Goal: Information Seeking & Learning: Check status

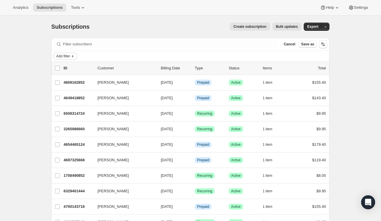
click at [68, 57] on span "Add filter" at bounding box center [63, 56] width 14 height 5
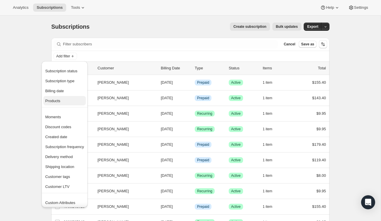
click at [59, 100] on span "Products" at bounding box center [52, 101] width 15 height 4
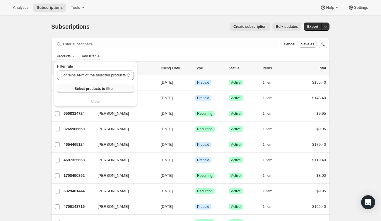
click at [92, 90] on span "Select products to filter..." at bounding box center [95, 88] width 42 height 5
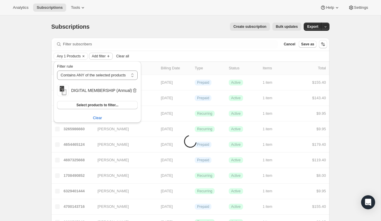
click at [105, 55] on span "Add filter" at bounding box center [99, 56] width 14 height 5
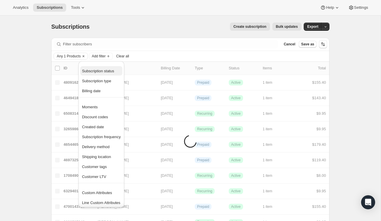
click at [107, 72] on span "Subscription status" at bounding box center [98, 71] width 32 height 4
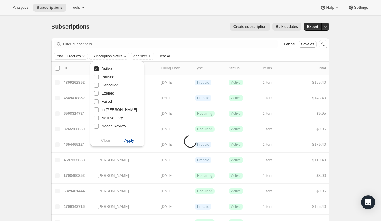
click at [130, 139] on span "Apply" at bounding box center [129, 141] width 10 height 6
click at [148, 56] on span "Add filter" at bounding box center [141, 56] width 14 height 5
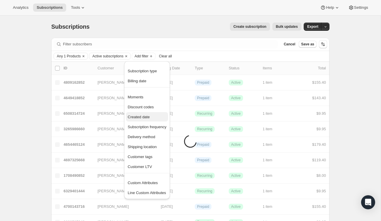
click at [144, 117] on span "Created date" at bounding box center [139, 117] width 22 height 4
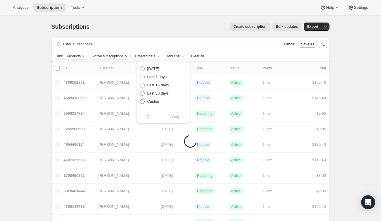
click at [153, 101] on span "Custom" at bounding box center [153, 101] width 13 height 4
click at [140, 99] on input "Custom" at bounding box center [140, 99] width 0 height 0
radio input "true"
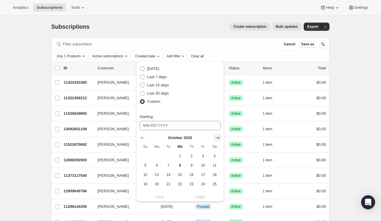
click at [217, 136] on icon "Show next month, November 2025" at bounding box center [217, 138] width 6 height 6
click at [143, 136] on icon "Show previous month, October 2025" at bounding box center [143, 138] width 6 height 6
click at [143, 136] on icon "Show previous month, September 2025" at bounding box center [143, 138] width 6 height 6
click at [143, 136] on icon "Show previous month, August 2025" at bounding box center [143, 138] width 6 height 6
click at [143, 136] on icon "Show previous month, July 2025" at bounding box center [143, 138] width 6 height 6
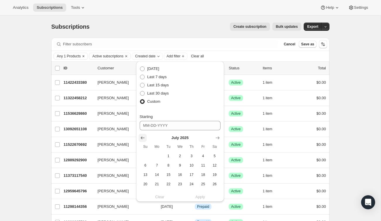
click at [143, 136] on icon "Show previous month, June 2025" at bounding box center [143, 138] width 6 height 6
click at [143, 136] on icon "Show previous month, May 2025" at bounding box center [143, 138] width 6 height 6
click at [140, 138] on icon "Show previous month, April 2025" at bounding box center [143, 138] width 6 height 6
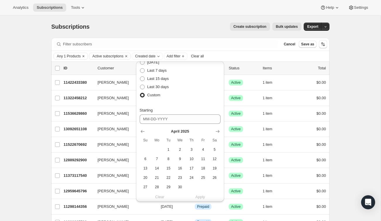
scroll to position [8, 0]
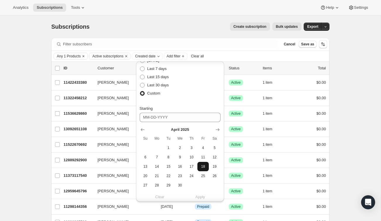
click at [202, 166] on span "18" at bounding box center [203, 166] width 7 height 5
type input "[DATE]"
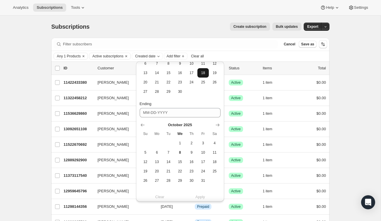
scroll to position [108, 0]
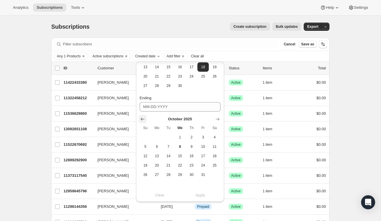
click at [142, 118] on icon "Show previous month, September 2025" at bounding box center [143, 119] width 6 height 6
click at [142, 118] on icon "Show previous month, August 2025" at bounding box center [143, 119] width 6 height 6
click at [142, 118] on icon "Show previous month, July 2025" at bounding box center [143, 119] width 6 height 6
click at [142, 118] on icon "Show previous month, June 2025" at bounding box center [143, 119] width 6 height 6
click at [218, 144] on button "14" at bounding box center [214, 146] width 11 height 9
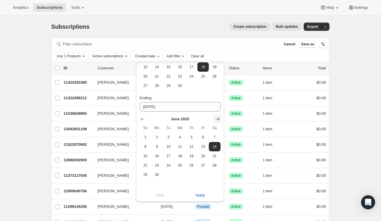
click at [217, 118] on icon "Show next month, July 2025" at bounding box center [217, 119] width 6 height 6
click at [217, 118] on icon "Show next month, August 2025" at bounding box center [217, 119] width 6 height 6
click at [217, 118] on icon "Show next month, September 2025" at bounding box center [217, 119] width 6 height 6
click at [217, 118] on icon "Show next month, October 2025" at bounding box center [217, 119] width 6 height 6
click at [178, 148] on span "8" at bounding box center [179, 146] width 7 height 5
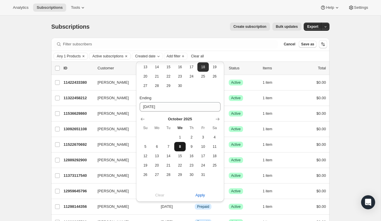
type input "[DATE]"
click at [204, 196] on span "Apply" at bounding box center [200, 195] width 10 height 6
click at [180, 25] on div "Create subscription Bulk updates" at bounding box center [199, 27] width 205 height 8
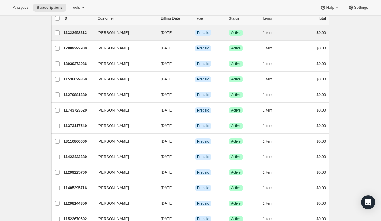
scroll to position [50, 0]
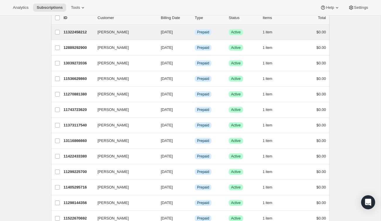
click at [296, 28] on div "[PERSON_NAME] 11322458212 [PERSON_NAME] [DATE] Info Prepaid Success Active 1 it…" at bounding box center [190, 32] width 278 height 15
click at [294, 33] on div "11322458212 [PERSON_NAME] [DATE] Info Prepaid Success Active 1 item $0.00" at bounding box center [194, 32] width 262 height 8
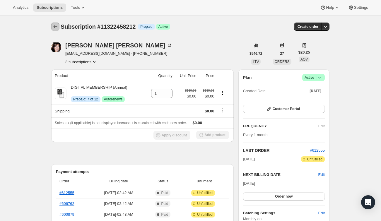
click at [57, 26] on icon "Subscriptions" at bounding box center [55, 27] width 6 height 6
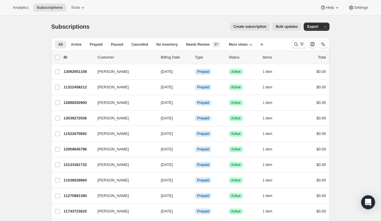
click at [298, 48] on div at bounding box center [309, 44] width 40 height 12
click at [298, 47] on button "Search and filter results" at bounding box center [299, 44] width 14 height 8
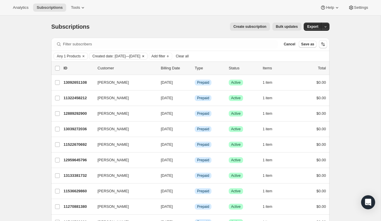
click at [140, 58] on span "Created date: [DATE]—[DATE]" at bounding box center [116, 56] width 48 height 5
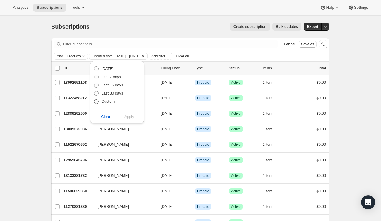
click at [111, 101] on span "Custom" at bounding box center [107, 101] width 13 height 4
click at [94, 99] on input "Custom" at bounding box center [94, 99] width 0 height 0
radio input "true"
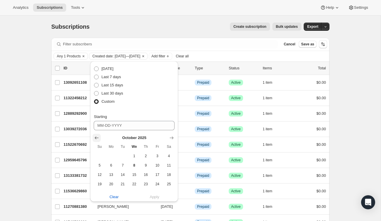
click at [97, 137] on icon "Show previous month, September 2025" at bounding box center [97, 138] width 6 height 6
click at [97, 137] on icon "Show previous month, August 2025" at bounding box center [97, 138] width 6 height 6
click at [97, 137] on icon "Show previous month, July 2025" at bounding box center [97, 138] width 6 height 6
click at [97, 137] on icon "Show previous month, June 2025" at bounding box center [97, 138] width 6 height 6
click at [109, 174] on span "16" at bounding box center [111, 174] width 7 height 5
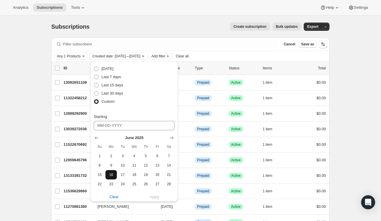
type input "[DATE]"
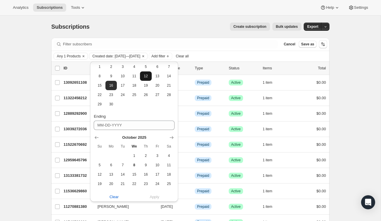
scroll to position [108, 0]
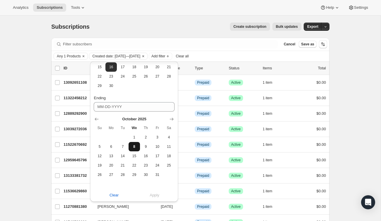
click at [136, 146] on span "8" at bounding box center [134, 146] width 7 height 5
type input "[DATE]"
click at [158, 193] on span "Apply" at bounding box center [155, 195] width 10 height 6
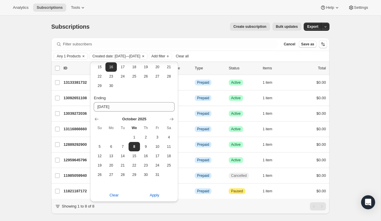
click at [187, 17] on div "Subscriptions. This page is ready Subscriptions Create subscription Bulk update…" at bounding box center [190, 27] width 278 height 22
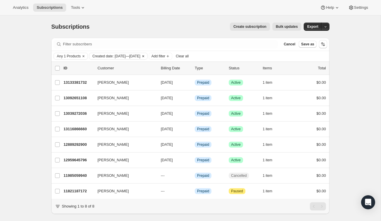
click at [140, 56] on span "Created date: [DATE]—[DATE]" at bounding box center [116, 56] width 48 height 5
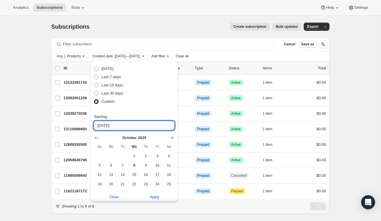
click at [124, 126] on input "[DATE]" at bounding box center [134, 125] width 81 height 9
click at [99, 135] on icon "Show previous month, September 2025" at bounding box center [97, 138] width 6 height 6
click at [99, 134] on button "Show previous month, August 2025" at bounding box center [96, 138] width 8 height 8
click at [99, 134] on button "Show previous month, July 2025" at bounding box center [96, 138] width 8 height 8
click at [99, 134] on button "Show previous month, June 2025" at bounding box center [96, 138] width 8 height 8
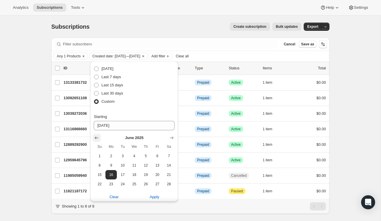
click at [99, 134] on button "Show previous month, May 2025" at bounding box center [96, 138] width 8 height 8
click at [99, 134] on button "Show previous month, April 2025" at bounding box center [96, 138] width 8 height 8
click at [154, 174] on span "18" at bounding box center [157, 174] width 7 height 5
type input "[DATE]"
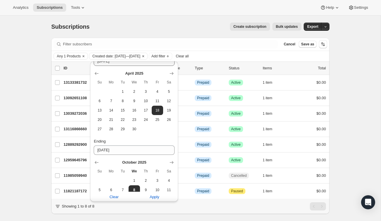
scroll to position [84, 0]
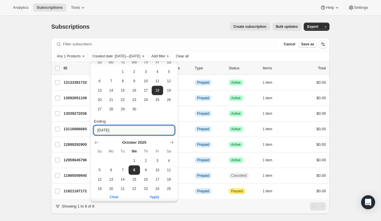
click at [145, 128] on input "[DATE]" at bounding box center [134, 130] width 81 height 9
click at [98, 140] on icon "Show previous month, September 2025" at bounding box center [97, 143] width 6 height 6
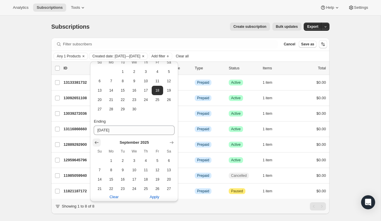
click at [98, 140] on icon "Show previous month, August 2025" at bounding box center [97, 143] width 6 height 6
click at [98, 140] on icon "Show previous month, July 2025" at bounding box center [97, 143] width 6 height 6
click at [98, 140] on icon "Show previous month, June 2025" at bounding box center [97, 143] width 6 height 6
click at [169, 173] on button "14" at bounding box center [168, 169] width 11 height 9
type input "[DATE]"
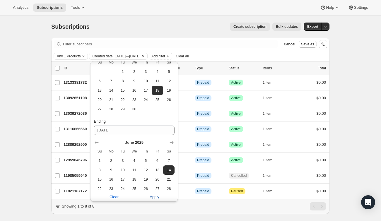
click at [159, 196] on span "Apply" at bounding box center [155, 197] width 10 height 6
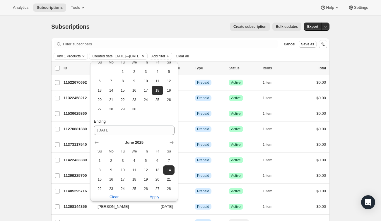
click at [176, 23] on div "Create subscription Bulk updates" at bounding box center [199, 27] width 205 height 8
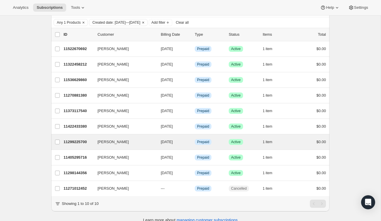
scroll to position [33, 0]
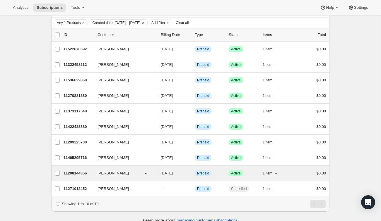
click at [299, 175] on div "$0.00" at bounding box center [310, 173] width 29 height 6
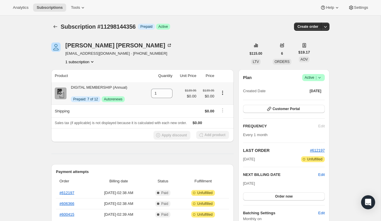
scroll to position [0, 0]
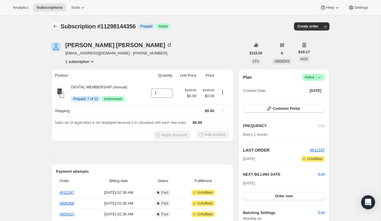
click at [56, 26] on icon "Subscriptions" at bounding box center [55, 26] width 6 height 6
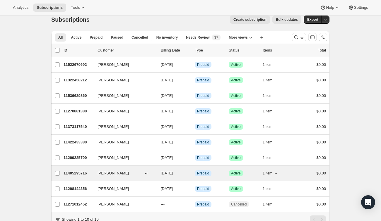
scroll to position [5, 0]
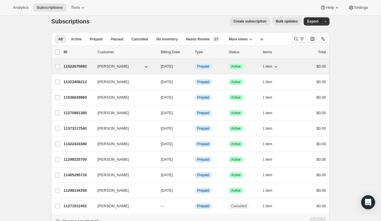
click at [283, 64] on div "1 item" at bounding box center [276, 66] width 29 height 8
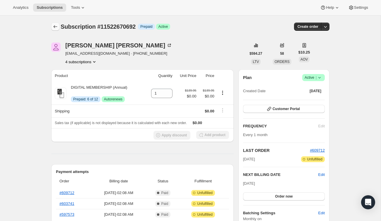
click at [55, 27] on icon "Subscriptions" at bounding box center [55, 27] width 6 height 6
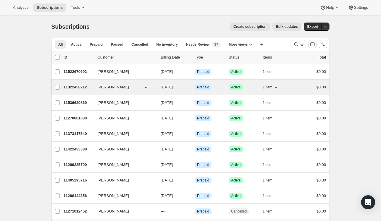
click at [304, 89] on div "$0.00" at bounding box center [310, 87] width 29 height 6
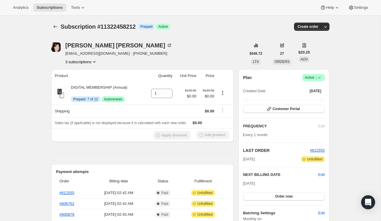
click at [56, 22] on div "Subscription #11322458212. This page is ready Subscription #11322458212 Info Pr…" at bounding box center [190, 27] width 278 height 22
click at [56, 26] on icon "Subscriptions" at bounding box center [55, 27] width 6 height 6
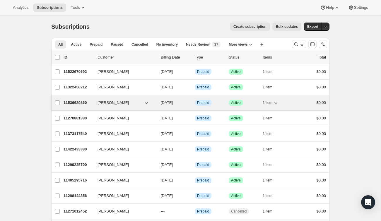
click at [281, 101] on div "1 item" at bounding box center [276, 103] width 29 height 8
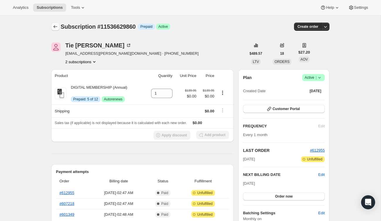
click at [54, 25] on icon "Subscriptions" at bounding box center [55, 27] width 6 height 6
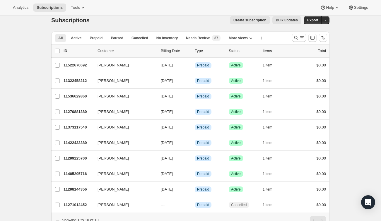
scroll to position [9, 0]
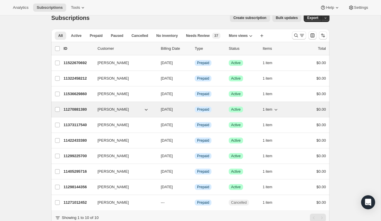
click at [297, 109] on div "$0.00" at bounding box center [310, 110] width 29 height 6
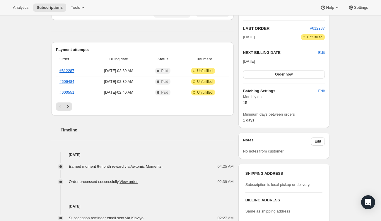
scroll to position [36, 0]
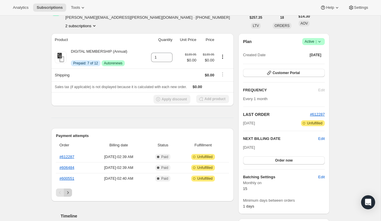
click at [68, 194] on icon "Next" at bounding box center [68, 193] width 6 height 6
click at [71, 178] on link "#582947" at bounding box center [66, 178] width 15 height 4
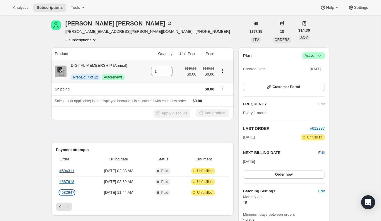
scroll to position [0, 0]
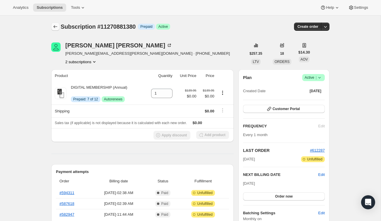
click at [56, 28] on icon "Subscriptions" at bounding box center [55, 27] width 6 height 6
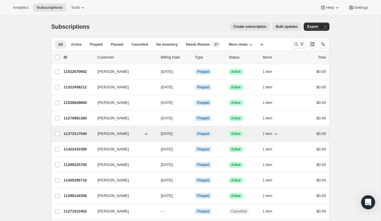
click at [292, 137] on div "11373117540 [PERSON_NAME] [DATE] Info Prepaid Success Active 1 item $0.00" at bounding box center [194, 134] width 262 height 8
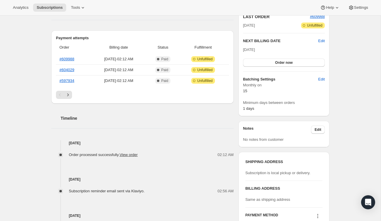
scroll to position [86, 0]
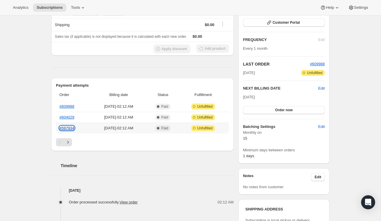
click at [68, 129] on link "#597934" at bounding box center [66, 128] width 15 height 4
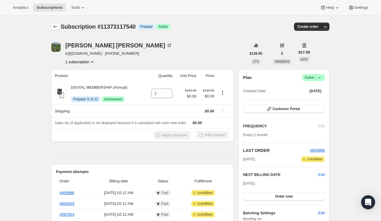
click at [55, 28] on icon "Subscriptions" at bounding box center [55, 27] width 6 height 6
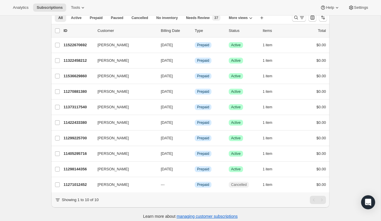
scroll to position [31, 0]
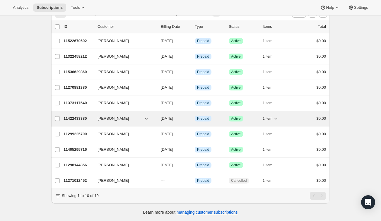
click at [292, 120] on div "11422433380 [PERSON_NAME] [DATE] Info Prepaid Success Active 1 item $0.00" at bounding box center [194, 118] width 262 height 8
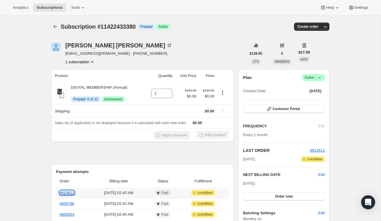
click at [70, 192] on link "#612611" at bounding box center [66, 192] width 15 height 4
click at [53, 27] on icon "Subscriptions" at bounding box center [55, 27] width 6 height 6
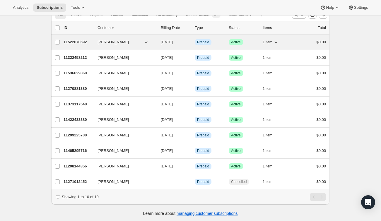
scroll to position [30, 0]
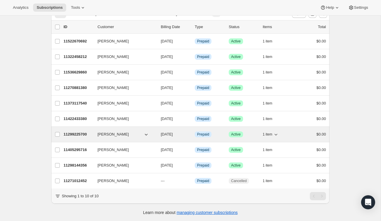
click at [295, 135] on div "11299225700 [PERSON_NAME] [DATE] Info Prepaid Success Active 1 item $0.00" at bounding box center [194, 134] width 262 height 8
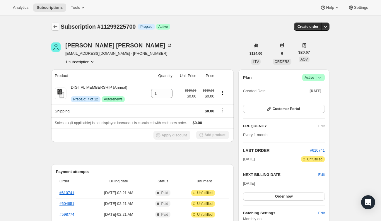
click at [56, 25] on icon "Subscriptions" at bounding box center [55, 27] width 6 height 6
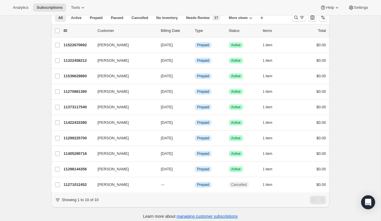
scroll to position [31, 0]
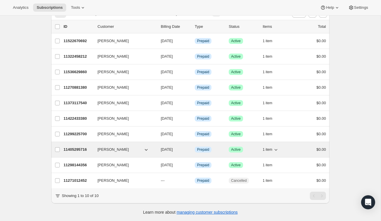
click at [286, 148] on div "1 item" at bounding box center [276, 149] width 29 height 8
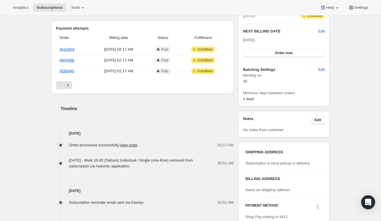
scroll to position [138, 0]
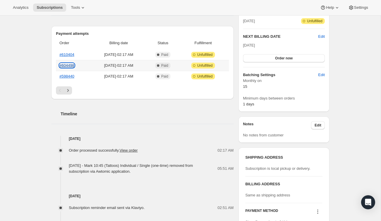
click at [69, 66] on link "#604498" at bounding box center [66, 65] width 15 height 4
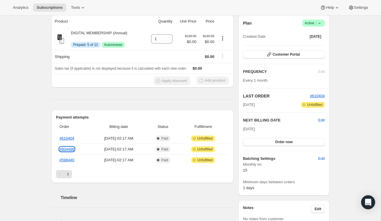
scroll to position [0, 0]
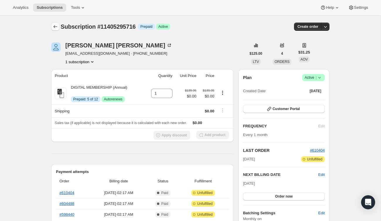
click at [55, 25] on icon "Subscriptions" at bounding box center [55, 27] width 6 height 6
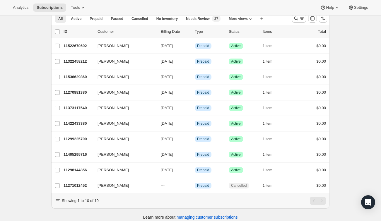
scroll to position [31, 0]
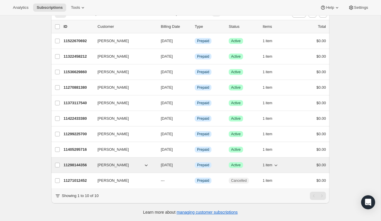
click at [293, 167] on div "11298144356 [PERSON_NAME] [DATE] Info Prepaid Success Active 1 item $0.00" at bounding box center [194, 165] width 262 height 8
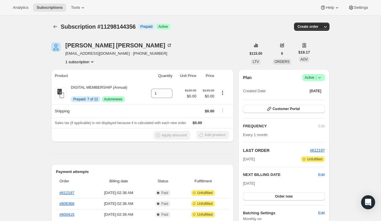
scroll to position [26, 0]
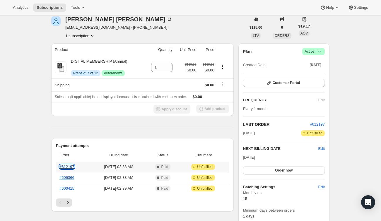
click at [70, 167] on link "#612197" at bounding box center [66, 166] width 15 height 4
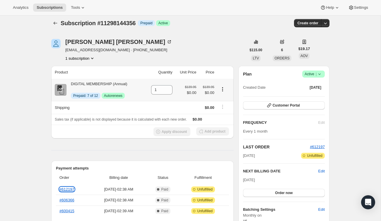
scroll to position [0, 0]
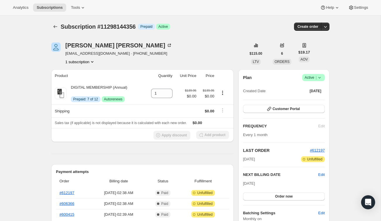
click at [55, 31] on div "Subscription #11298144356. This page is ready Subscription #11298144356 Info Pr…" at bounding box center [190, 27] width 278 height 22
click at [55, 28] on icon "Subscriptions" at bounding box center [55, 27] width 6 height 6
